Goal: Navigation & Orientation: Find specific page/section

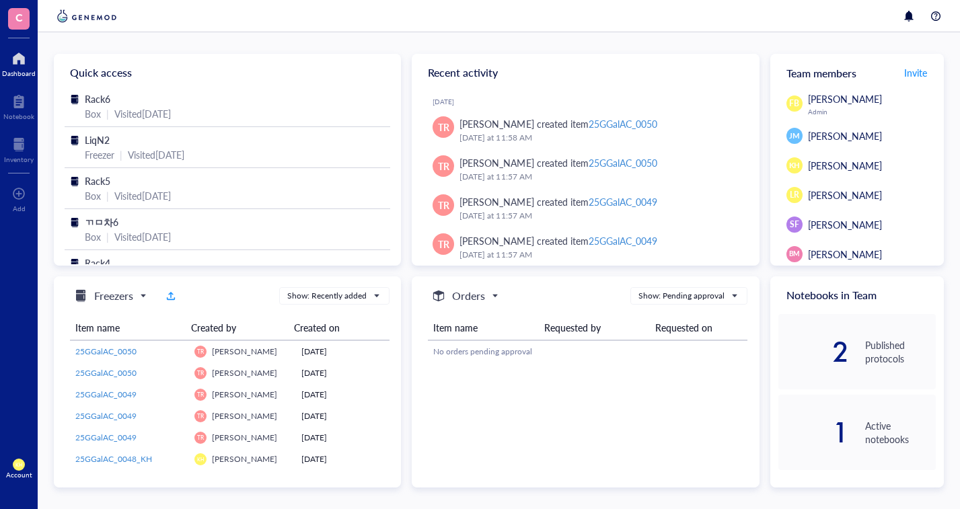
click at [20, 145] on div at bounding box center [19, 145] width 30 height 22
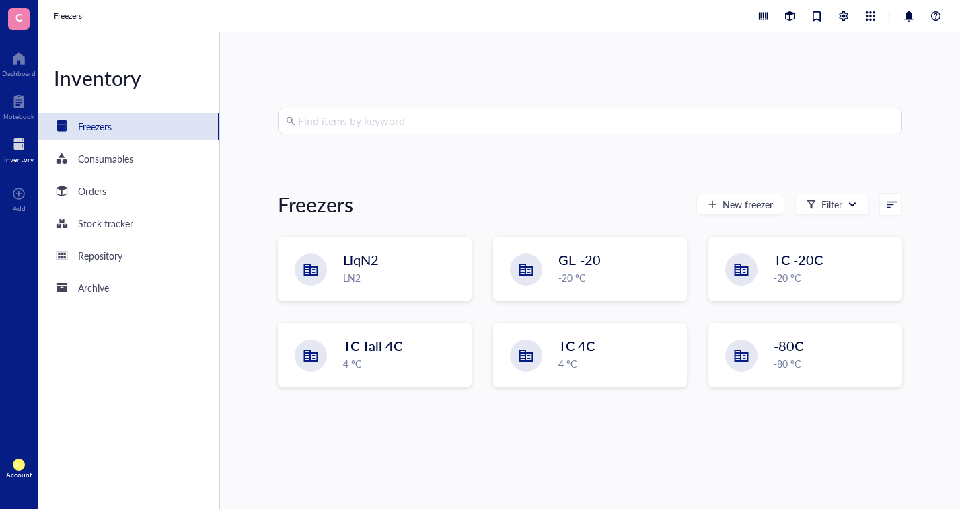
click at [273, 243] on div "Find items by keyword Freezers New freezer Filter LiqN2 LN2 GE -20 -20 °C TC -2…" at bounding box center [590, 270] width 740 height 477
click at [390, 253] on div "LiqN2" at bounding box center [394, 259] width 103 height 19
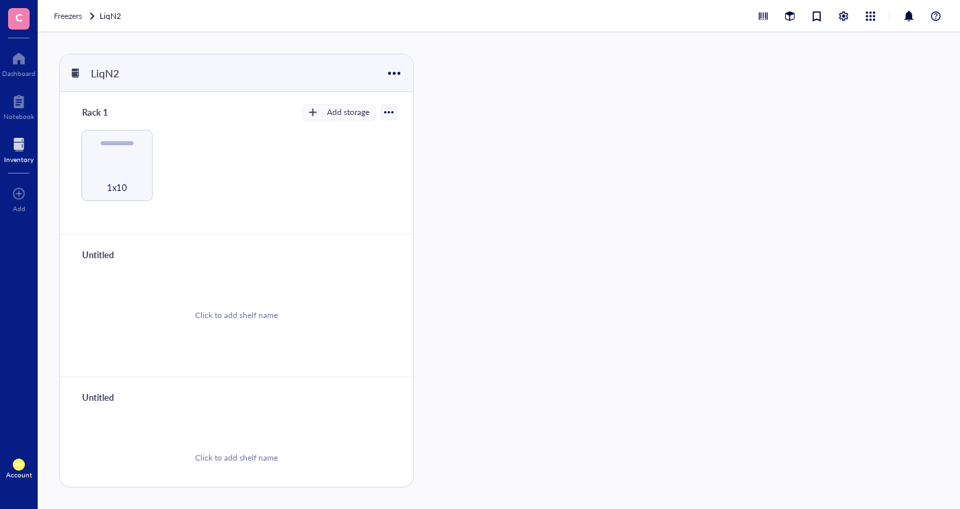
click at [122, 171] on div "1x10" at bounding box center [116, 180] width 59 height 30
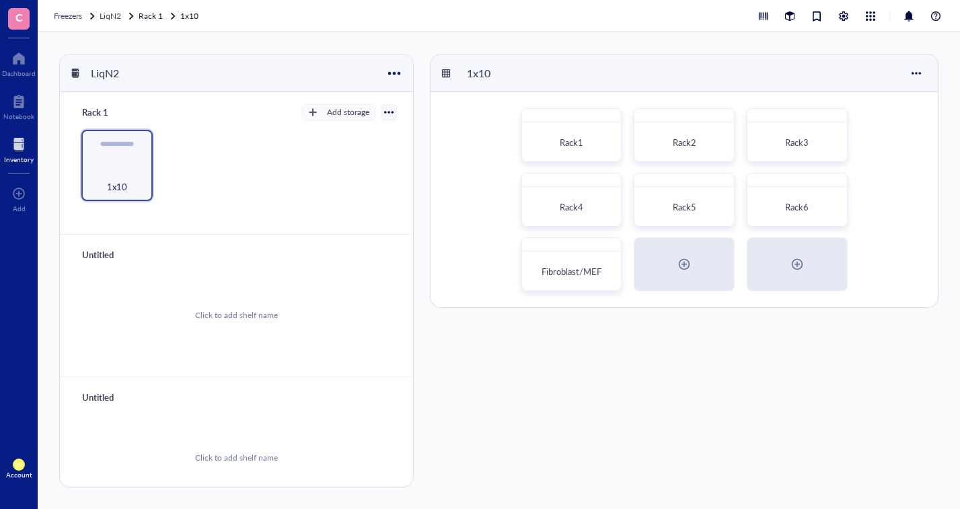
click at [822, 191] on div "Rack6" at bounding box center [796, 200] width 101 height 54
